Goal: Task Accomplishment & Management: Manage account settings

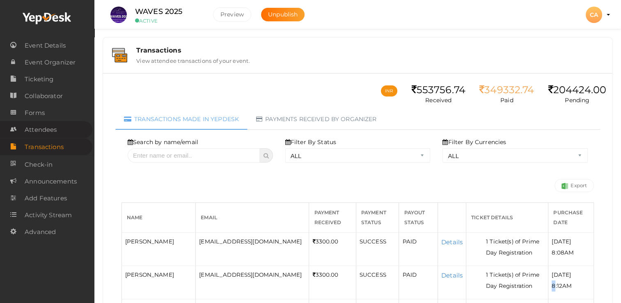
click at [44, 126] on span "Attendees" at bounding box center [41, 129] width 32 height 16
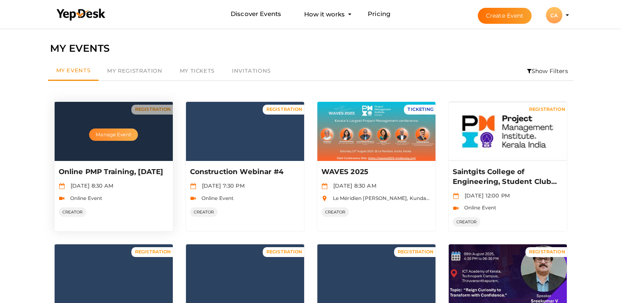
click at [115, 133] on button "Manage Event" at bounding box center [113, 134] width 48 height 12
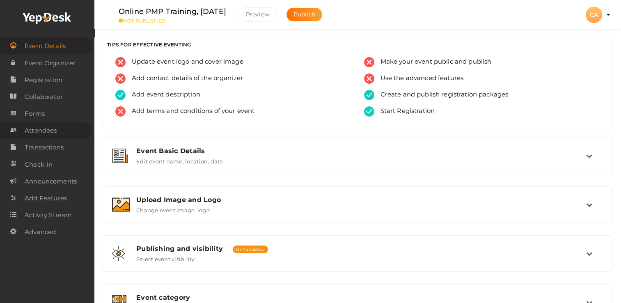
click at [45, 134] on span "Attendees" at bounding box center [41, 130] width 32 height 16
